Goal: Navigation & Orientation: Find specific page/section

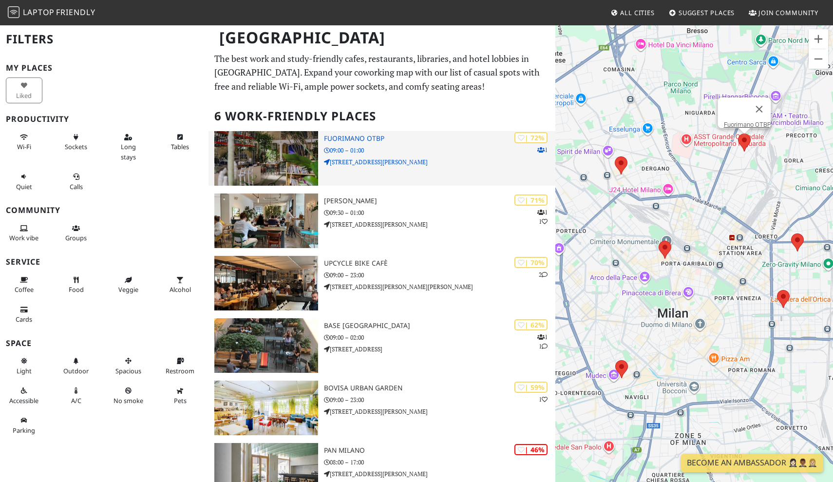
click at [406, 157] on p "Via Roberto Cozzi, 3" at bounding box center [439, 161] width 231 height 9
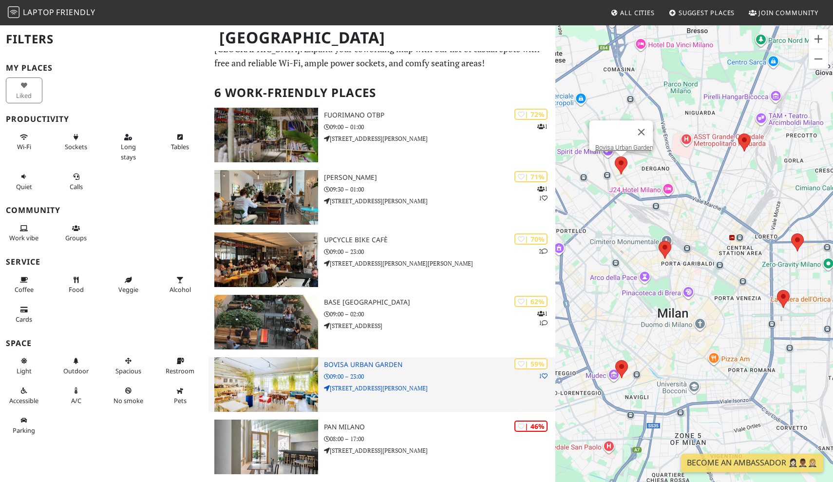
scroll to position [38, 0]
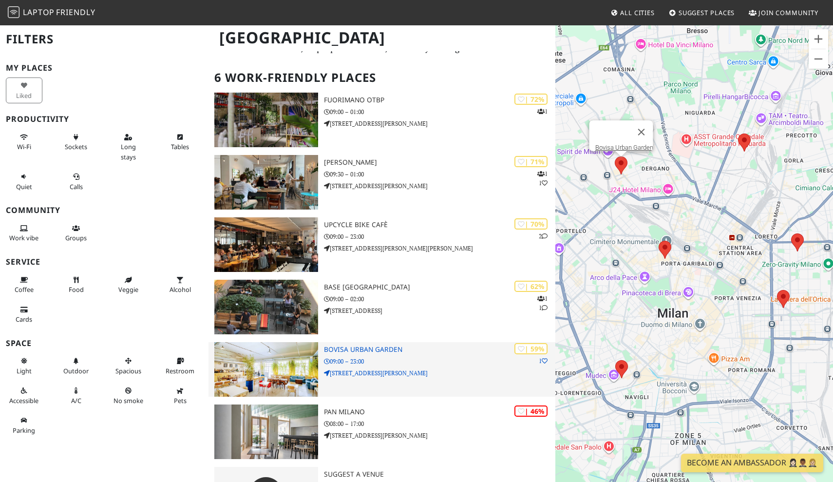
click at [289, 366] on img at bounding box center [266, 369] width 104 height 55
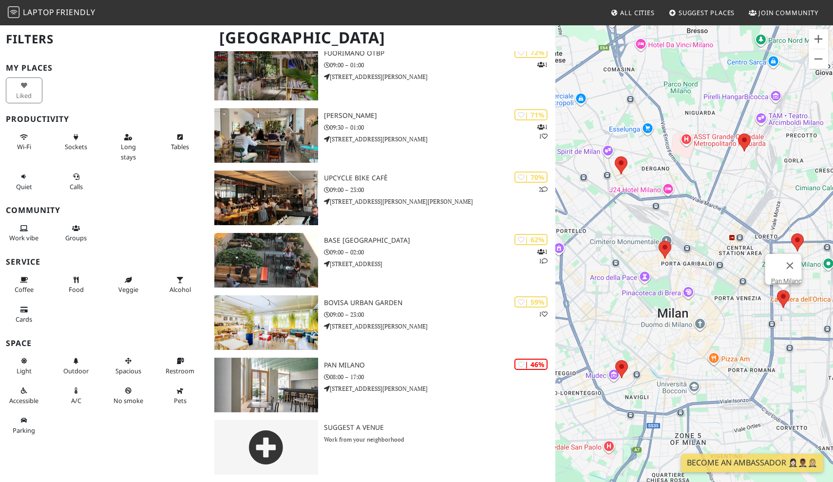
scroll to position [84, 0]
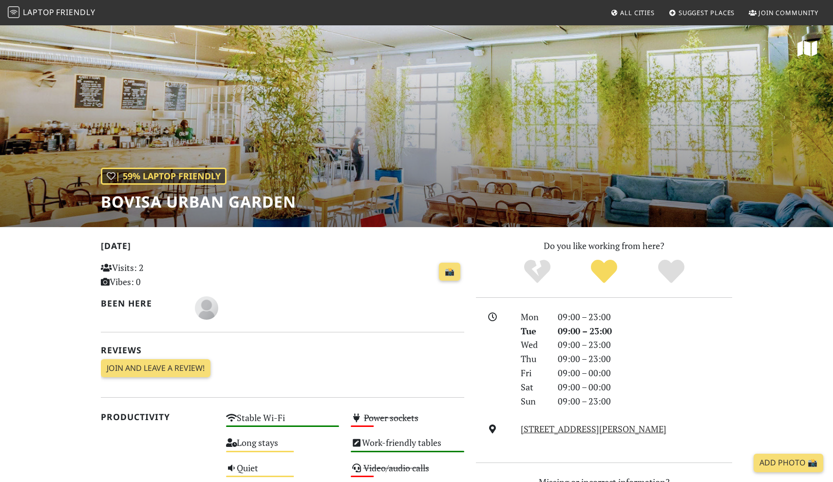
click at [244, 202] on h1 "Bovisa Urban Garden" at bounding box center [198, 201] width 195 height 19
copy div "Bovisa Urban Garden"
